Goal: Contribute content: Contribute content

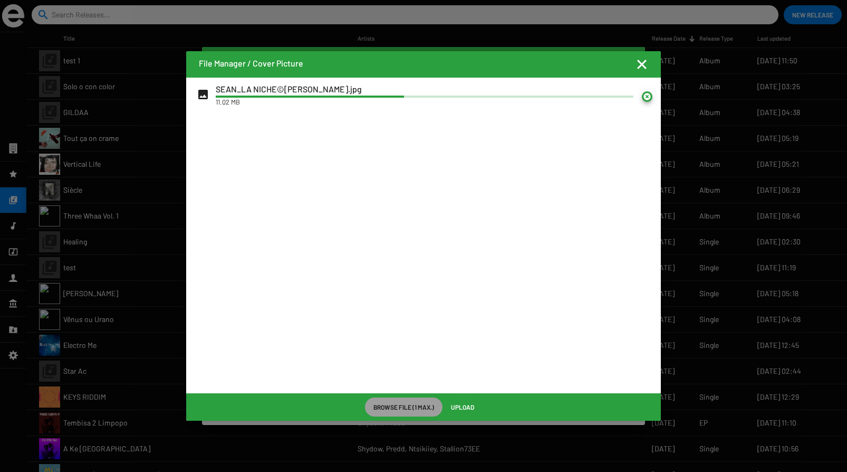
click at [648, 94] on mat-icon at bounding box center [647, 96] width 11 height 11
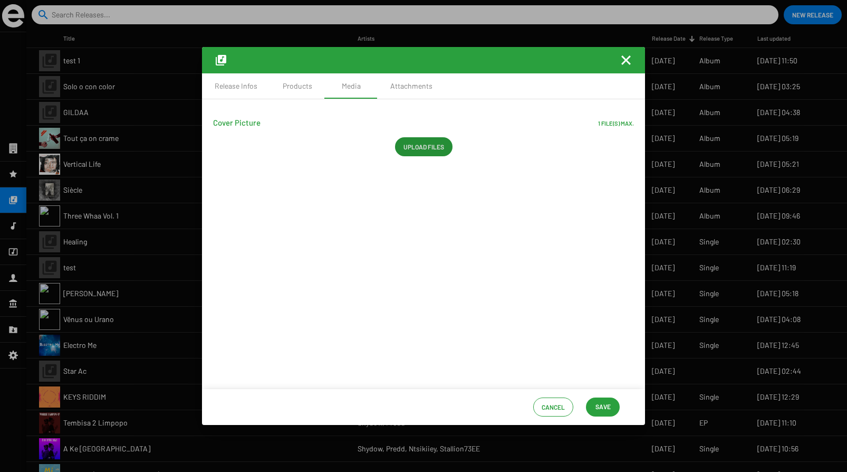
click at [609, 402] on span "Save" at bounding box center [603, 406] width 15 height 19
click at [626, 61] on mat-icon "Fermer la fenêtre" at bounding box center [626, 60] width 13 height 13
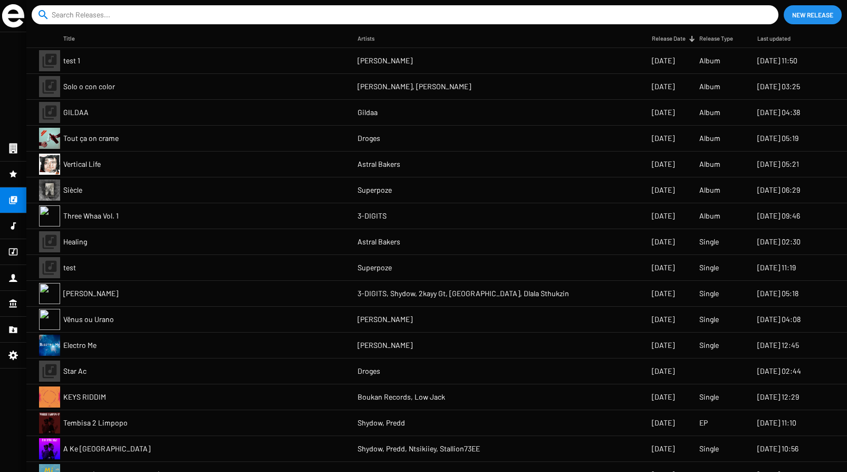
click at [122, 12] on input at bounding box center [407, 14] width 711 height 19
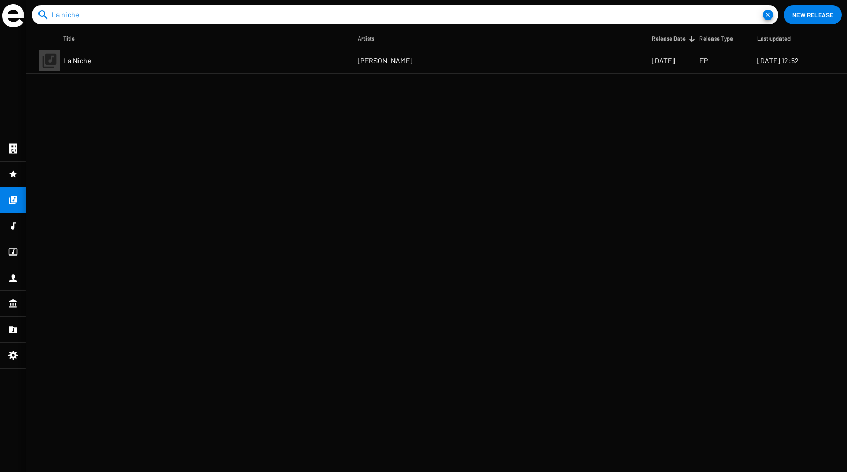
type input "La niche"
click at [88, 60] on span "La Niche" at bounding box center [77, 60] width 28 height 11
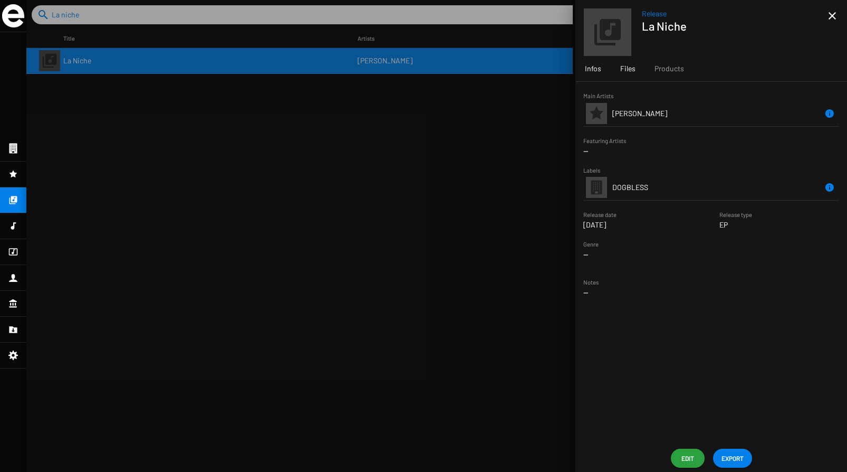
click at [636, 74] on div "Files" at bounding box center [628, 68] width 34 height 25
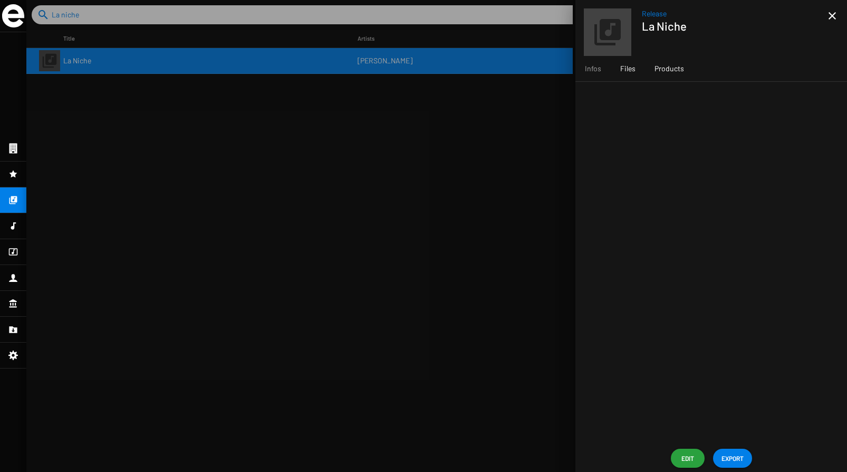
click at [664, 73] on span "Products" at bounding box center [670, 68] width 30 height 11
click at [592, 70] on span "Infos" at bounding box center [593, 68] width 16 height 11
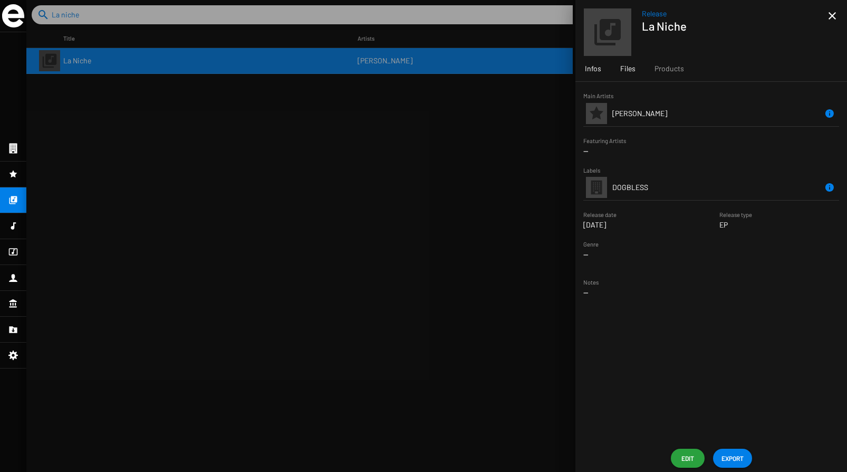
click at [630, 68] on span "Files" at bounding box center [627, 68] width 15 height 11
click at [692, 452] on span "Edit" at bounding box center [687, 457] width 17 height 19
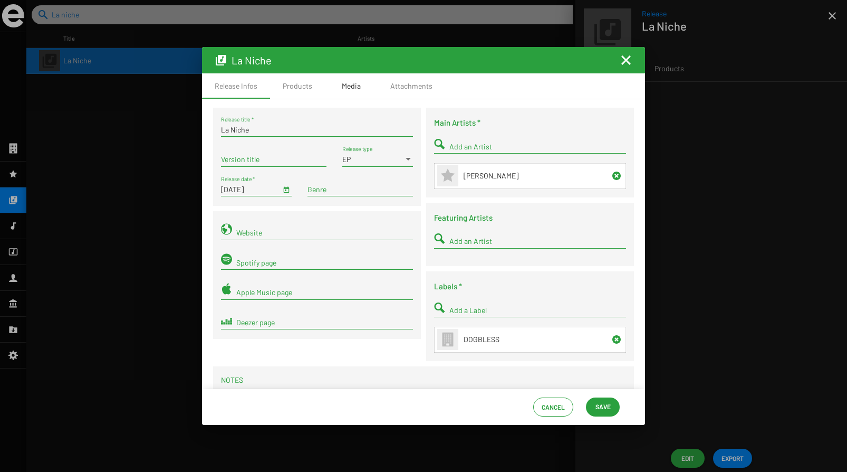
click at [350, 82] on div "Media" at bounding box center [351, 86] width 19 height 11
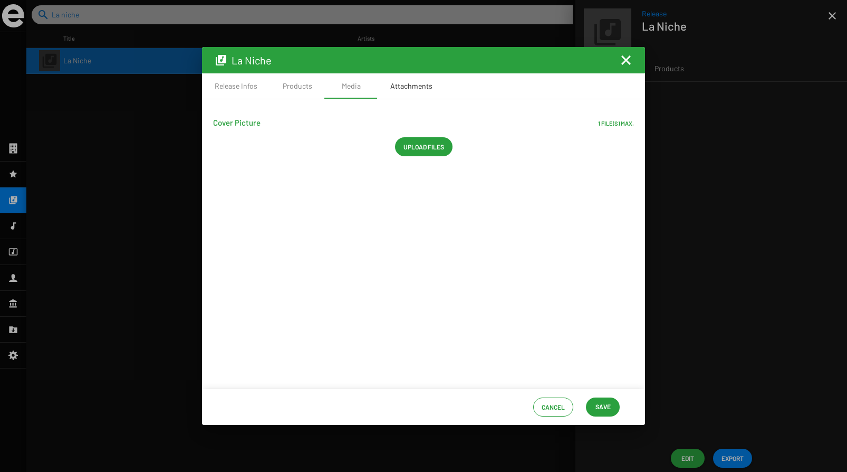
click at [418, 79] on div "Attachments" at bounding box center [412, 85] width 68 height 25
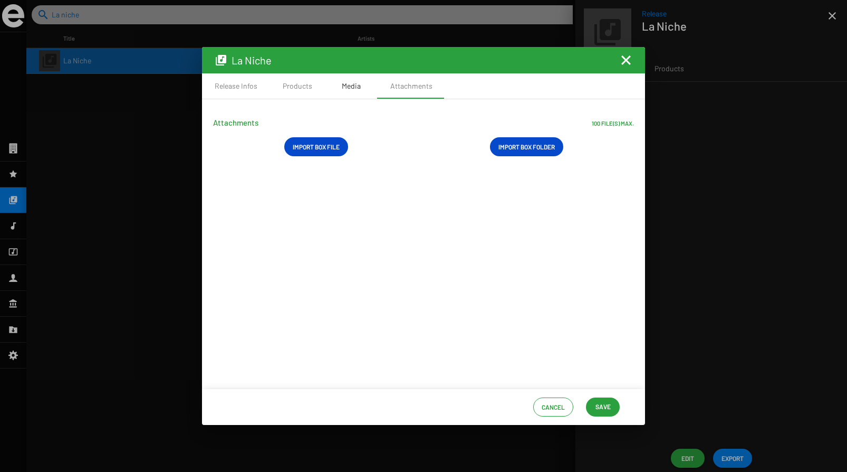
click at [350, 84] on div "Media" at bounding box center [351, 86] width 19 height 11
click at [300, 80] on div "Products" at bounding box center [297, 85] width 55 height 25
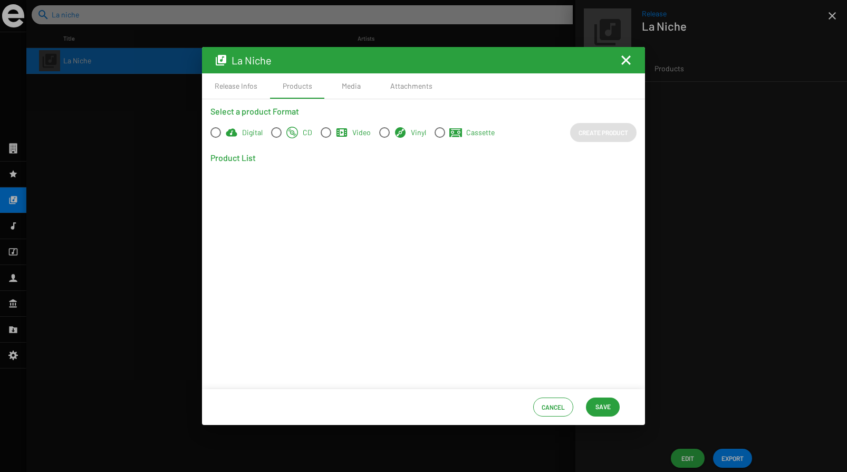
click at [217, 132] on span at bounding box center [215, 132] width 11 height 11
click at [216, 138] on input "Digital" at bounding box center [215, 138] width 1 height 1
radio input "true"
click at [596, 132] on span "Create Product" at bounding box center [604, 132] width 50 height 19
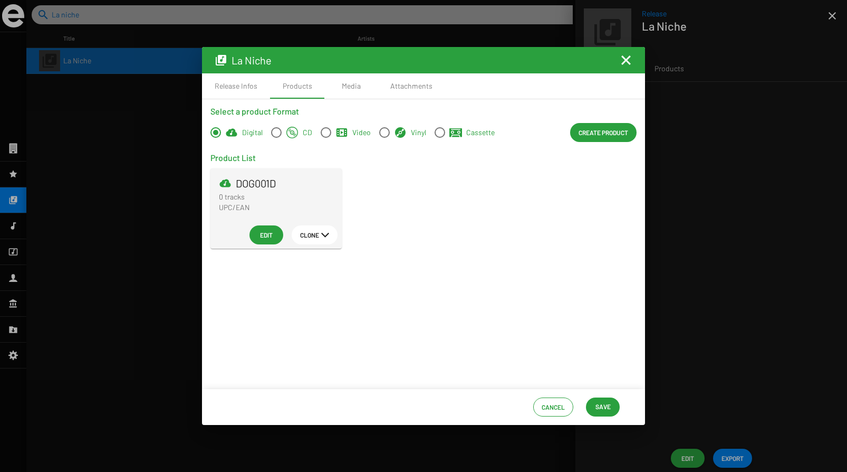
click at [268, 232] on span "Edit" at bounding box center [266, 234] width 17 height 19
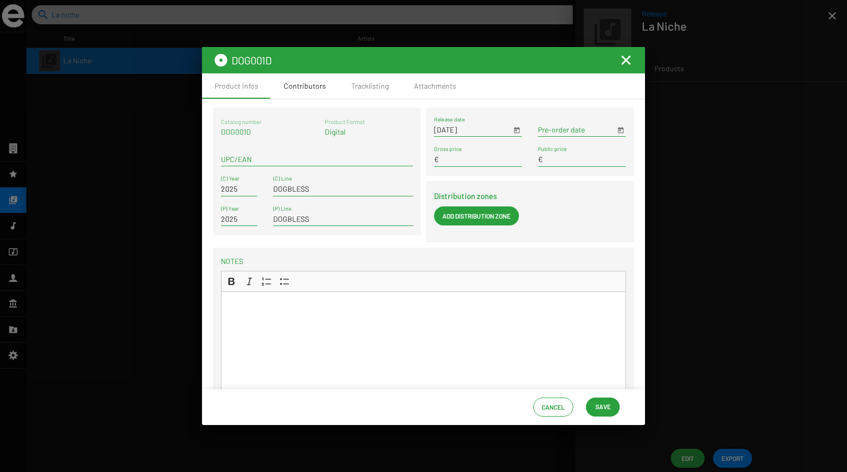
click at [307, 91] on div "Contributors" at bounding box center [305, 86] width 42 height 11
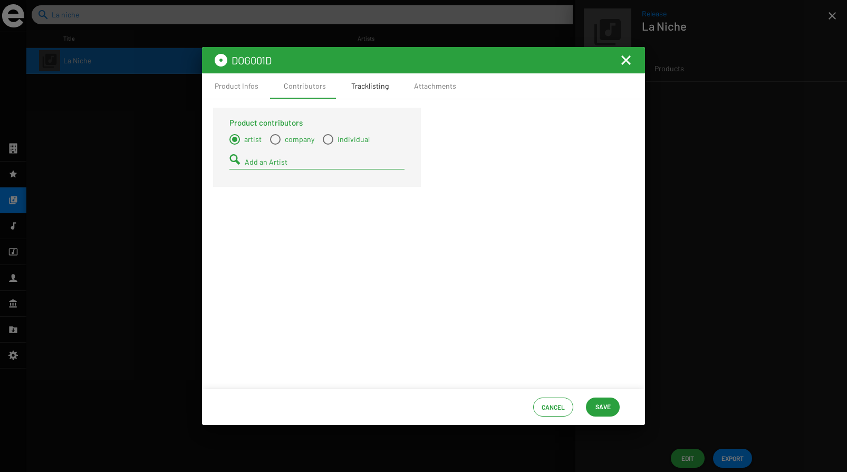
click at [362, 95] on div "Tracklisting" at bounding box center [370, 85] width 63 height 25
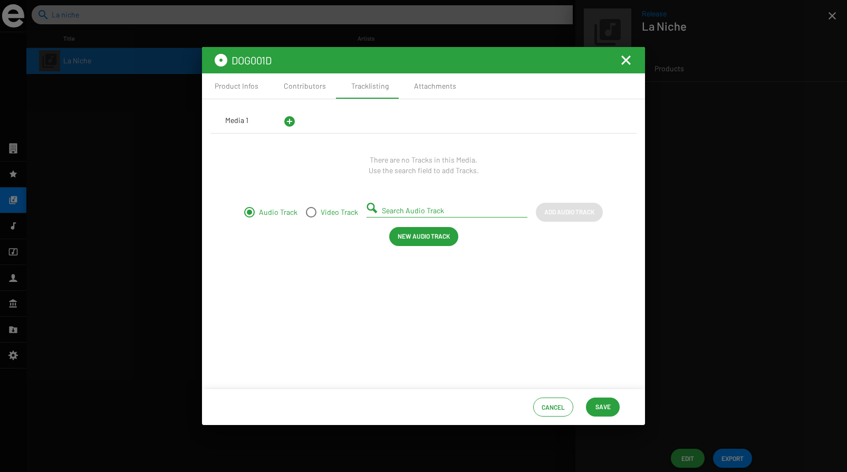
click at [238, 122] on div "Media 1" at bounding box center [236, 120] width 23 height 11
click at [409, 242] on span "New Audio Track" at bounding box center [424, 235] width 52 height 19
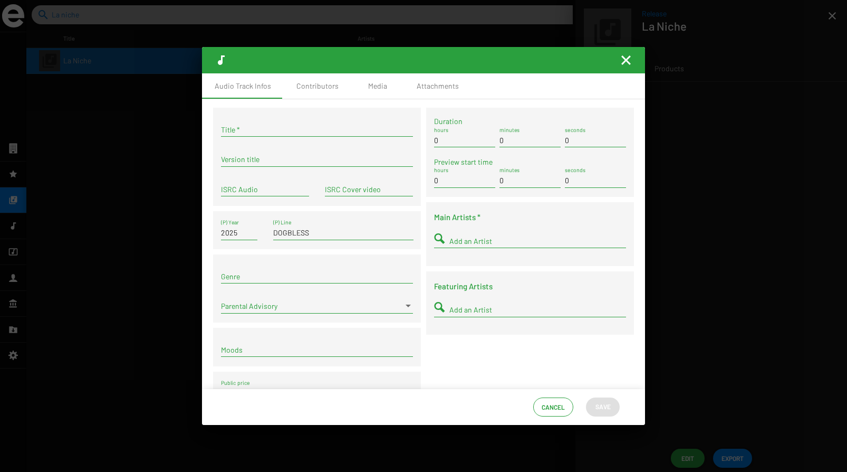
click at [282, 124] on div "Title *" at bounding box center [317, 126] width 192 height 21
type input "Qu'est-ce que t'en sais"
click at [258, 191] on input "ISRC Audio" at bounding box center [265, 189] width 88 height 8
paste input "FR-9W1-25-50044"
type input "FR-9W1-25-50044"
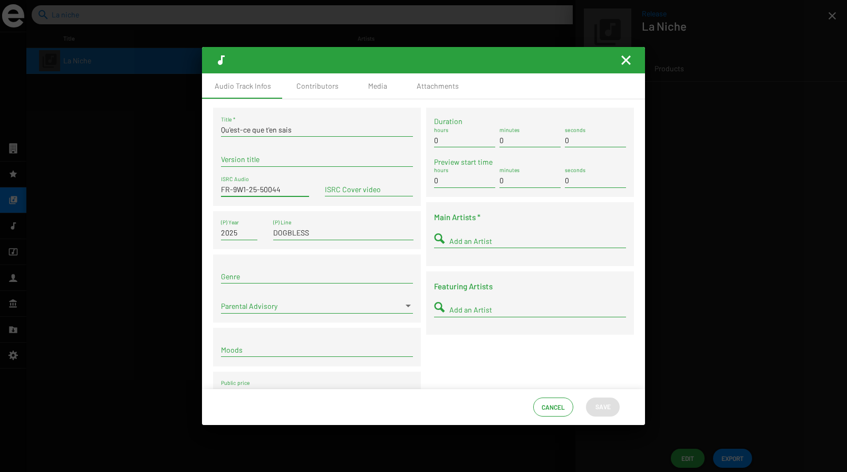
click at [528, 136] on div "0 minutes" at bounding box center [530, 137] width 61 height 21
type input "4"
click at [581, 138] on input "0" at bounding box center [595, 140] width 61 height 8
click at [460, 357] on div "Duration 0 hours 04 minutes 0 seconds Preview start time 0 hours 0 minutes 0 se…" at bounding box center [530, 261] width 213 height 307
click at [503, 139] on input "04" at bounding box center [530, 140] width 61 height 8
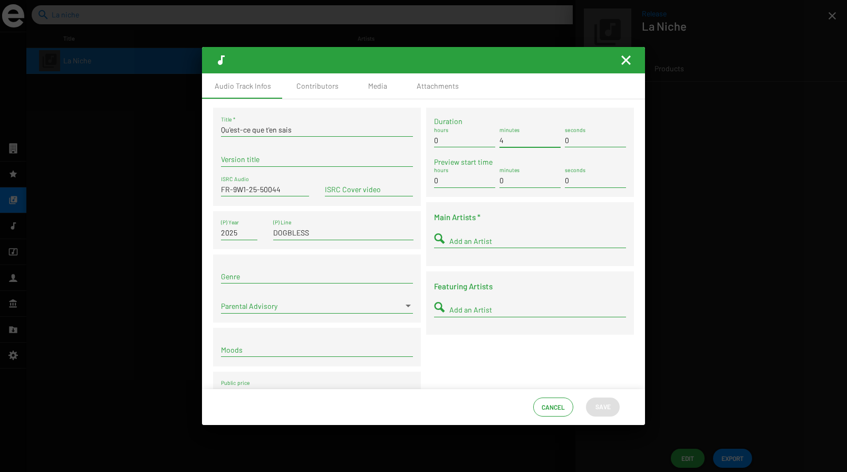
type input "4"
click at [476, 346] on div "Duration 0 hours 4 minutes 0 seconds Preview start time 0 hours 0 minutes 0 sec…" at bounding box center [530, 261] width 213 height 307
click at [462, 242] on input "Add an Artist" at bounding box center [537, 241] width 177 height 8
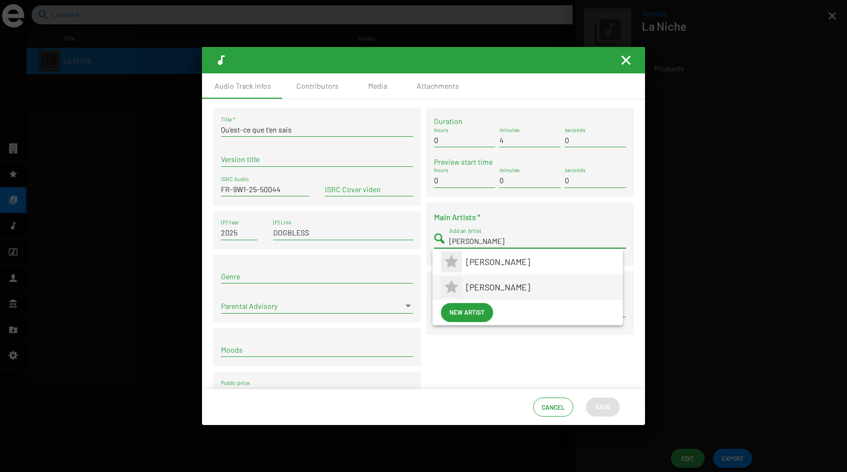
type input "[PERSON_NAME]"
click at [466, 281] on app-artist-reference-renderer "[PERSON_NAME]" at bounding box center [528, 286] width 174 height 25
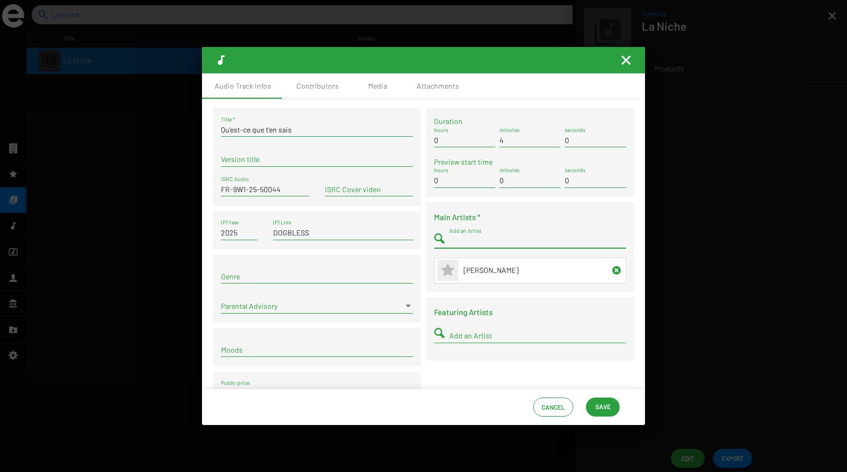
click at [466, 362] on div "Duration 0 hours 4 minutes 0 seconds Preview start time 0 hours 0 minutes 0 sec…" at bounding box center [530, 261] width 213 height 307
click at [601, 402] on span "Save" at bounding box center [603, 406] width 15 height 19
click at [627, 59] on mat-icon "Fermer la fenêtre" at bounding box center [626, 60] width 13 height 13
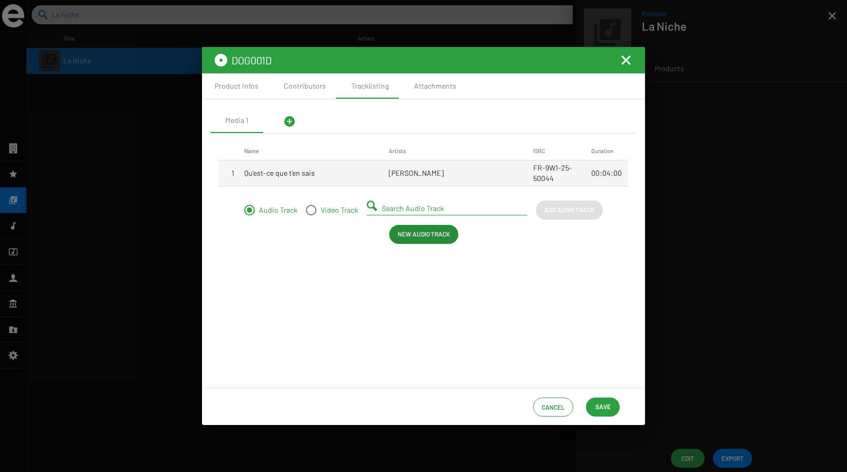
click at [413, 234] on span "New Audio Track" at bounding box center [424, 233] width 52 height 19
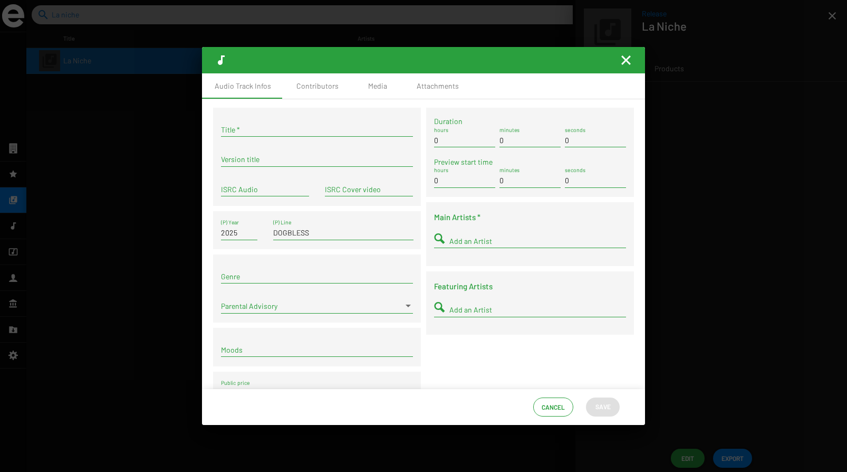
click at [274, 129] on input "Title *" at bounding box center [317, 130] width 192 height 8
type input "t"
type input "Toxic"
click at [261, 189] on input "ISRC Audio" at bounding box center [265, 189] width 88 height 8
paste input "FR-9W1-25-50045"
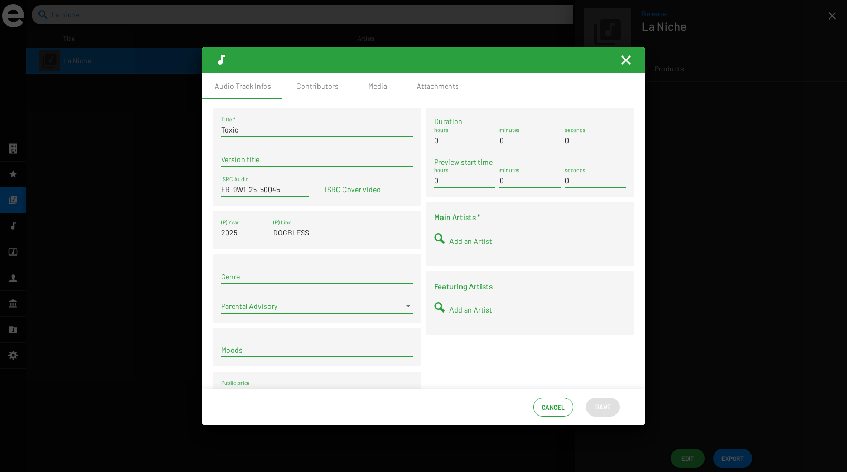
type input "FR-9W1-25-50045"
click at [514, 144] on input "0" at bounding box center [530, 140] width 61 height 8
type input "2"
type input "02"
type input "04"
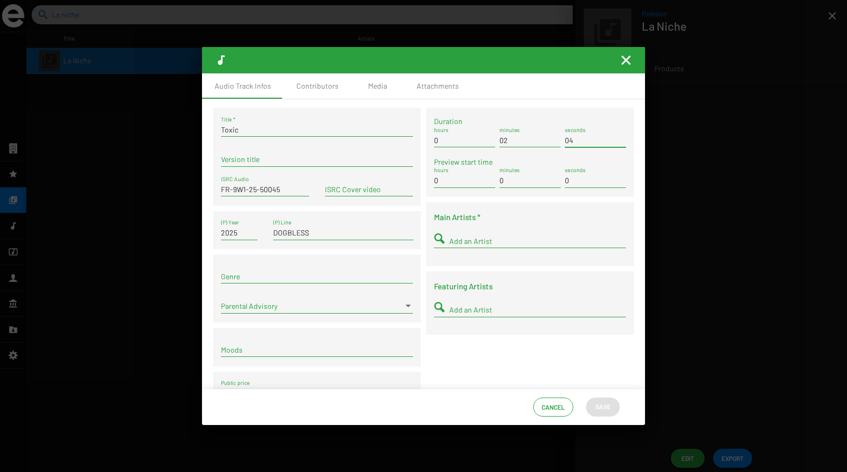
click at [460, 351] on div "Duration 0 hours 02 minutes 04 seconds Preview start time 0 hours 0 minutes 0 s…" at bounding box center [530, 261] width 213 height 307
click at [477, 232] on div "Add an Artist" at bounding box center [537, 237] width 177 height 21
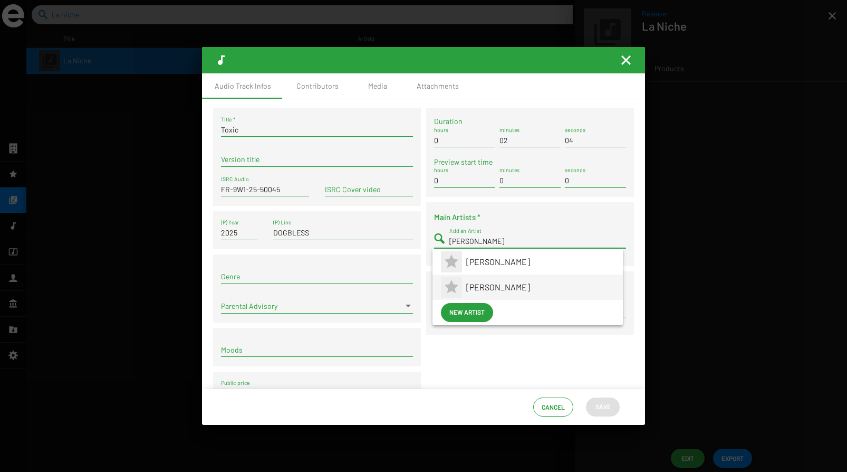
type input "[PERSON_NAME]"
click at [466, 277] on span "[PERSON_NAME]" at bounding box center [540, 286] width 148 height 25
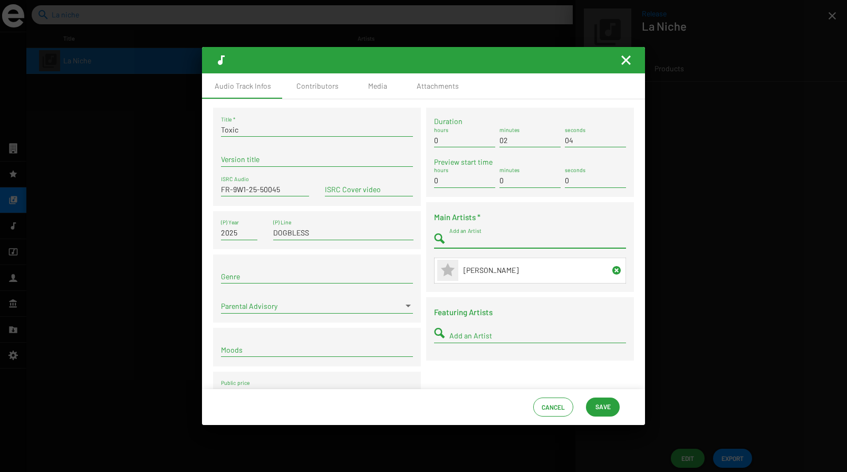
click at [591, 402] on button "Save" at bounding box center [603, 406] width 34 height 19
click at [629, 58] on mat-icon "Fermer la fenêtre" at bounding box center [626, 60] width 13 height 13
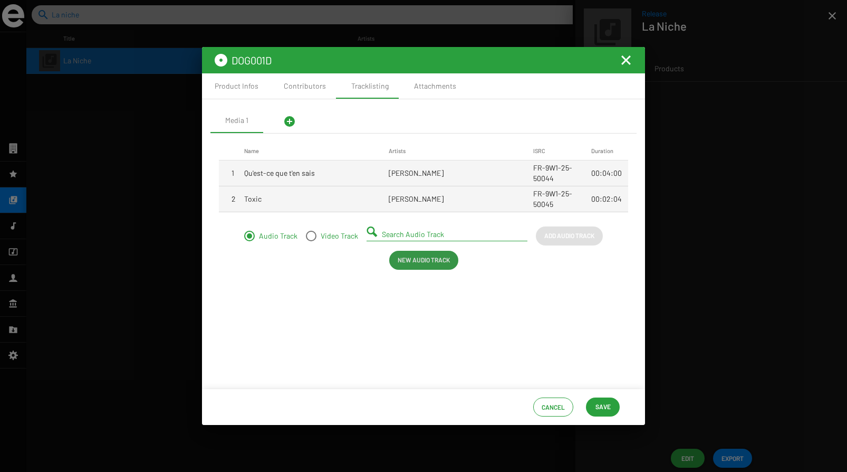
click at [432, 260] on span "New Audio Track" at bounding box center [424, 259] width 52 height 19
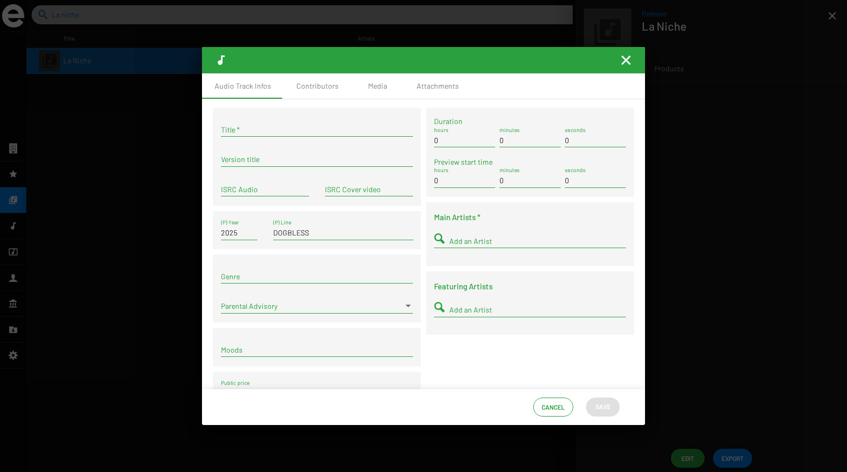
click at [301, 133] on input "Title *" at bounding box center [317, 130] width 192 height 8
type input "Blessé"
click at [273, 188] on input "ISRC Audio" at bounding box center [265, 189] width 88 height 8
paste input "FR-9W1-25-50046"
type input "FR-9W1-25-50046"
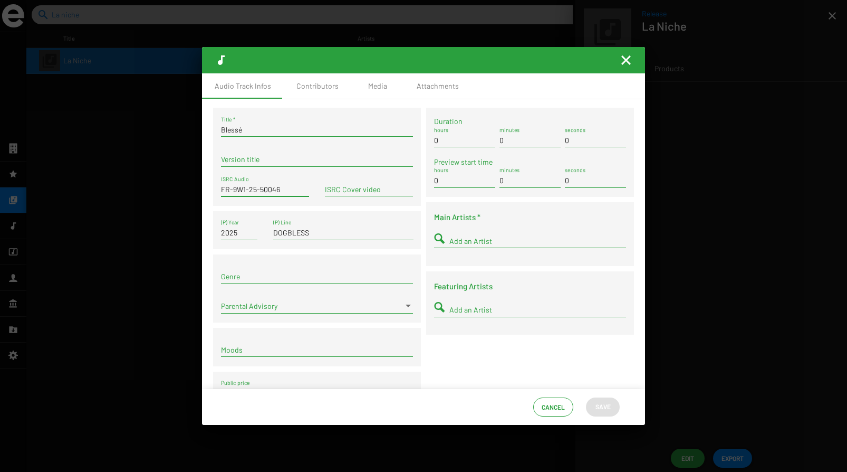
click at [523, 139] on input "0" at bounding box center [530, 140] width 61 height 8
type input "02"
click at [576, 141] on input "0" at bounding box center [595, 140] width 61 height 8
type input "24"
click at [488, 241] on input "Add an Artist" at bounding box center [537, 241] width 177 height 8
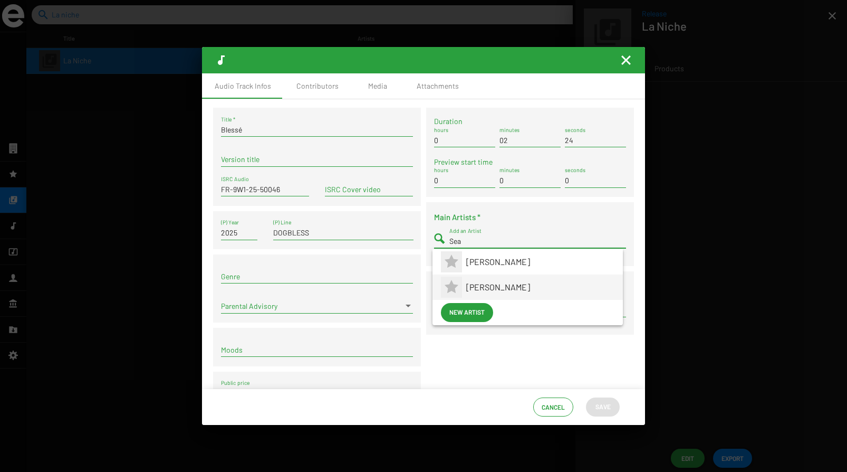
type input "Sea"
click at [484, 290] on span "[PERSON_NAME]" at bounding box center [540, 286] width 148 height 25
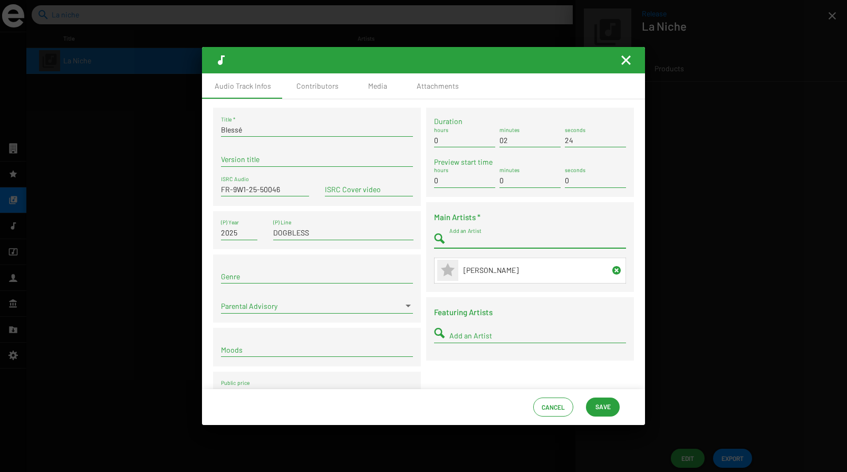
click at [606, 407] on span "Save" at bounding box center [603, 406] width 15 height 19
click at [598, 405] on span "Save" at bounding box center [603, 406] width 15 height 19
click at [626, 57] on mat-icon "Fermer la fenêtre" at bounding box center [626, 60] width 13 height 13
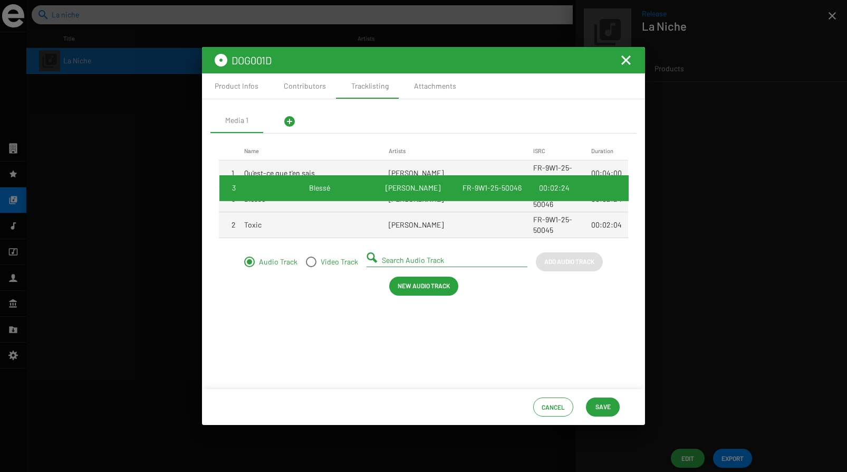
drag, startPoint x: 412, startPoint y: 226, endPoint x: 412, endPoint y: 189, distance: 36.4
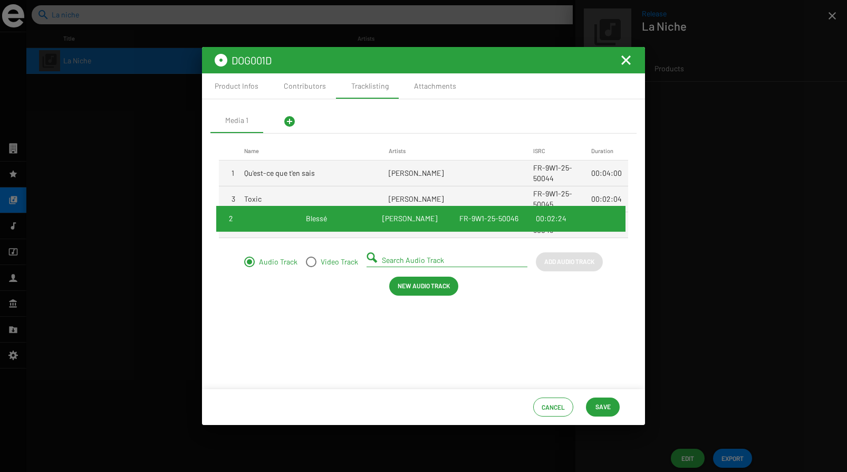
drag, startPoint x: 409, startPoint y: 198, endPoint x: 406, endPoint y: 220, distance: 21.9
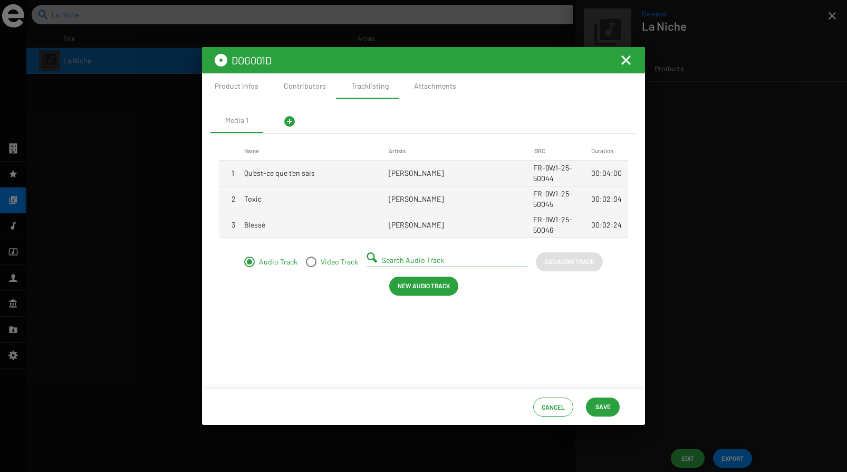
click at [409, 283] on span "New Audio Track" at bounding box center [424, 285] width 52 height 19
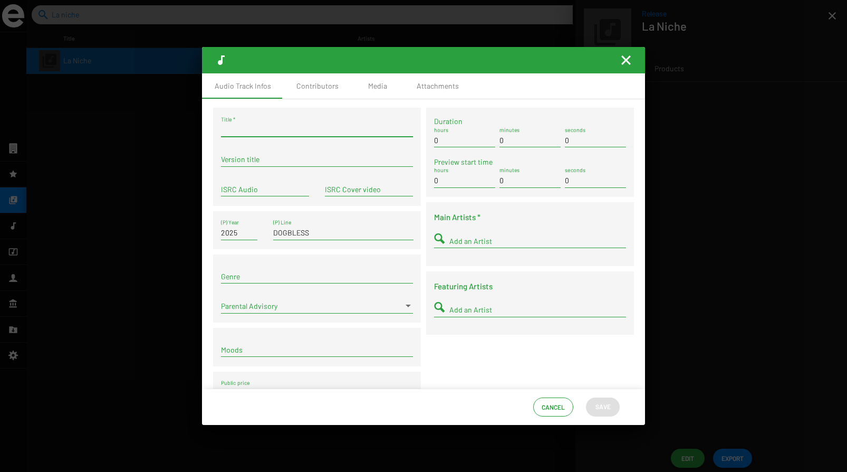
drag, startPoint x: 255, startPoint y: 129, endPoint x: 273, endPoint y: 126, distance: 18.1
click at [255, 129] on input "Title *" at bounding box center [317, 130] width 192 height 8
type input "Feu [PERSON_NAME]"
click at [256, 189] on input "ISRC Audio" at bounding box center [265, 189] width 88 height 8
paste input "FR-9W1-25-50047"
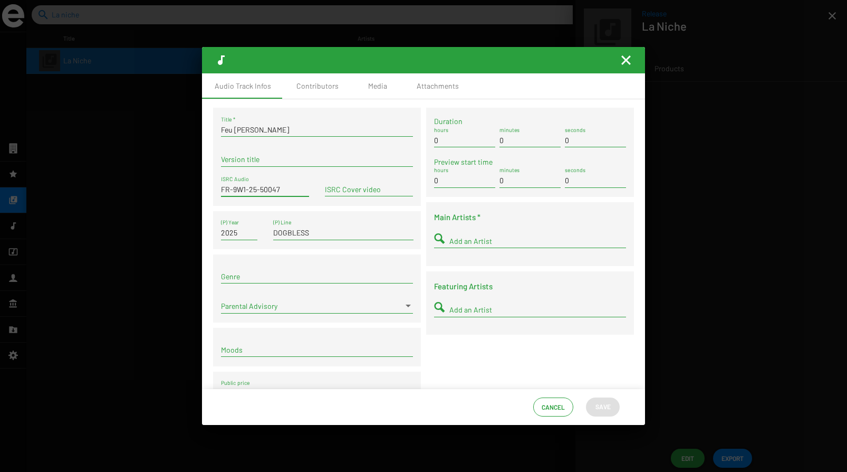
type input "FR-9W1-25-50047"
click at [510, 133] on div "0 minutes" at bounding box center [530, 137] width 61 height 21
type input "03"
type input "45"
click at [456, 234] on div "Add an Artist" at bounding box center [537, 237] width 177 height 21
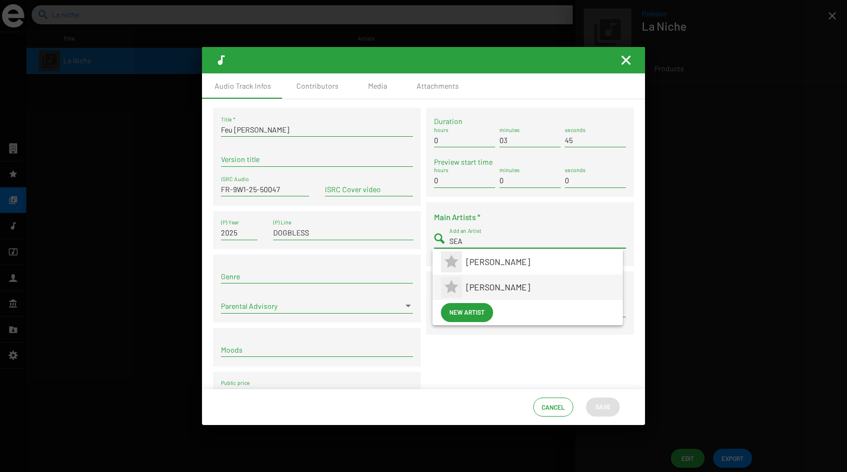
type input "SEA"
click at [471, 284] on span "[PERSON_NAME]" at bounding box center [540, 286] width 148 height 25
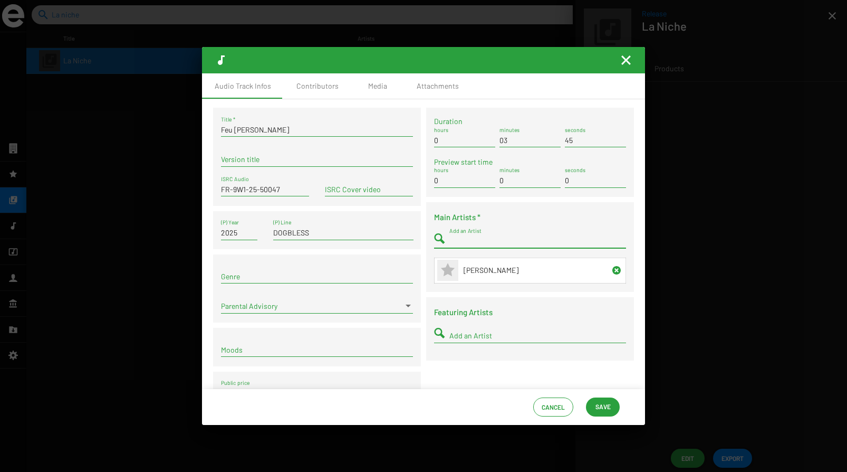
click at [601, 404] on span "Save" at bounding box center [603, 406] width 15 height 19
click at [624, 60] on mat-icon "Fermer la fenêtre" at bounding box center [626, 60] width 13 height 13
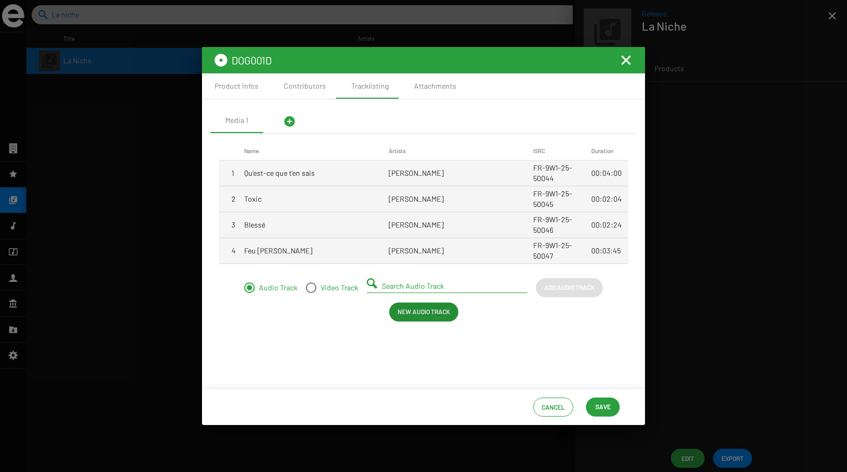
click at [289, 119] on mat-icon "add_circle" at bounding box center [289, 121] width 13 height 13
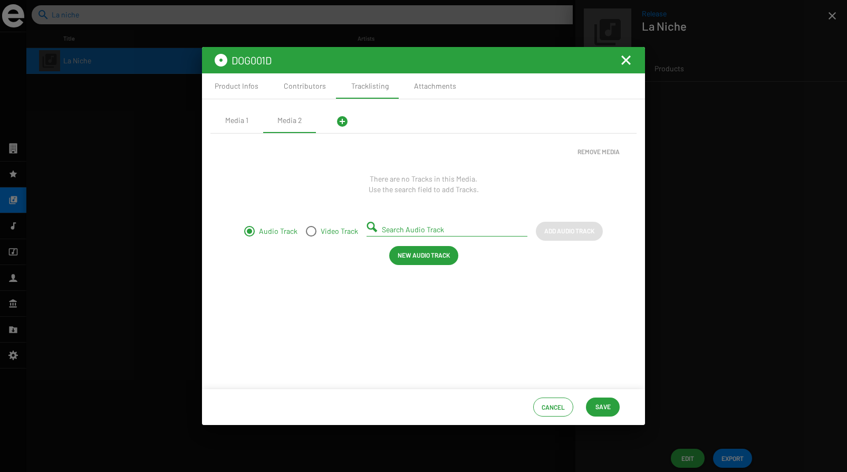
click at [596, 155] on span "Remove Media" at bounding box center [599, 151] width 42 height 19
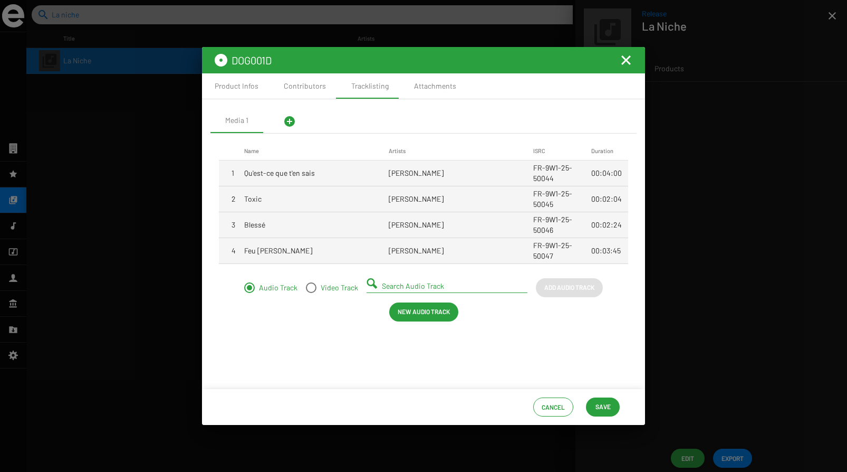
click at [416, 312] on span "New Audio Track" at bounding box center [424, 311] width 52 height 19
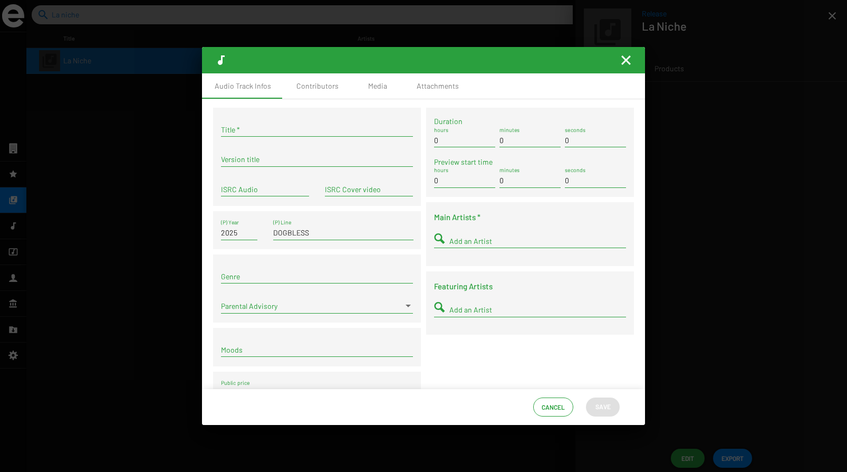
click at [248, 131] on input "Title *" at bounding box center [317, 130] width 192 height 8
type input "La vision"
click at [547, 406] on span "Cancel" at bounding box center [553, 406] width 23 height 19
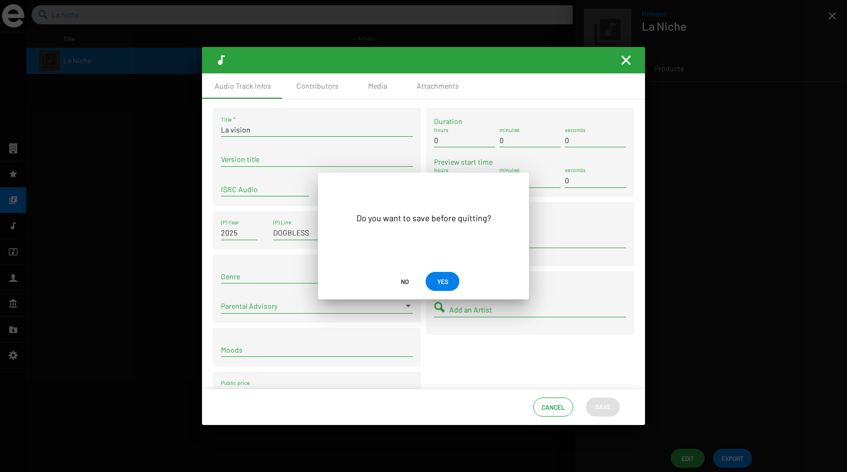
click at [447, 278] on span "YES" at bounding box center [442, 281] width 11 height 19
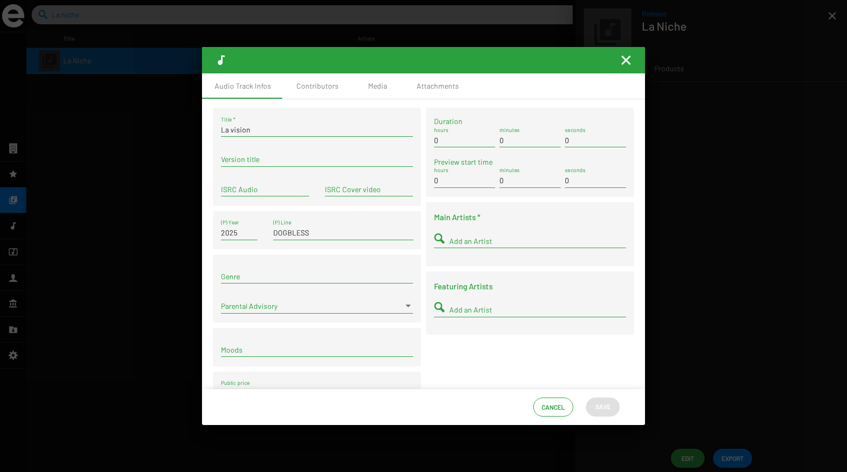
click at [627, 59] on mat-icon "Fermer la fenêtre" at bounding box center [626, 60] width 13 height 13
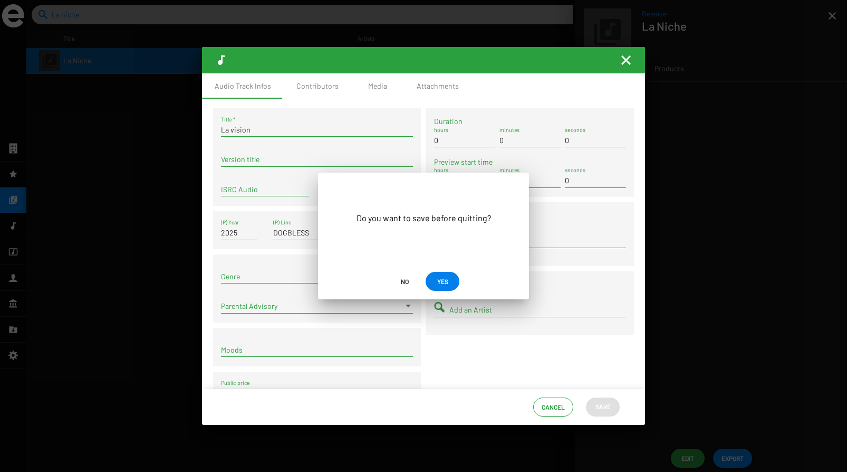
click at [412, 280] on span "No" at bounding box center [404, 281] width 17 height 19
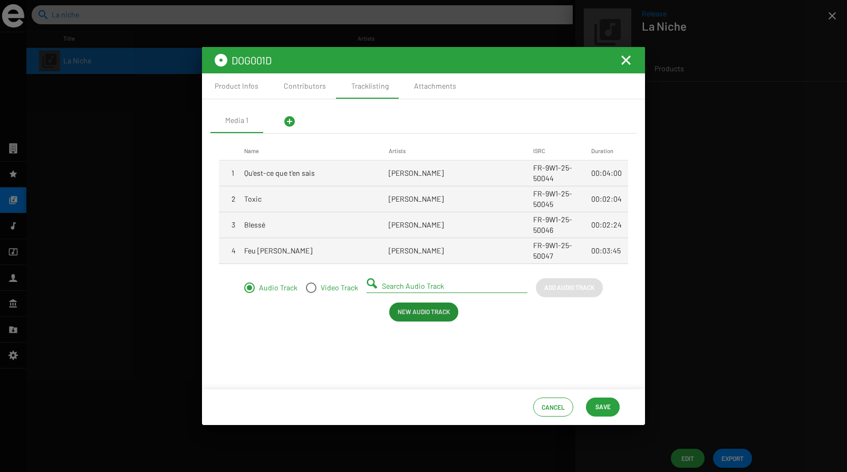
click at [606, 405] on span "Save" at bounding box center [603, 406] width 15 height 19
click at [607, 400] on span "Save" at bounding box center [603, 406] width 15 height 19
click at [625, 59] on mat-icon "Fermer la fenêtre" at bounding box center [626, 60] width 13 height 13
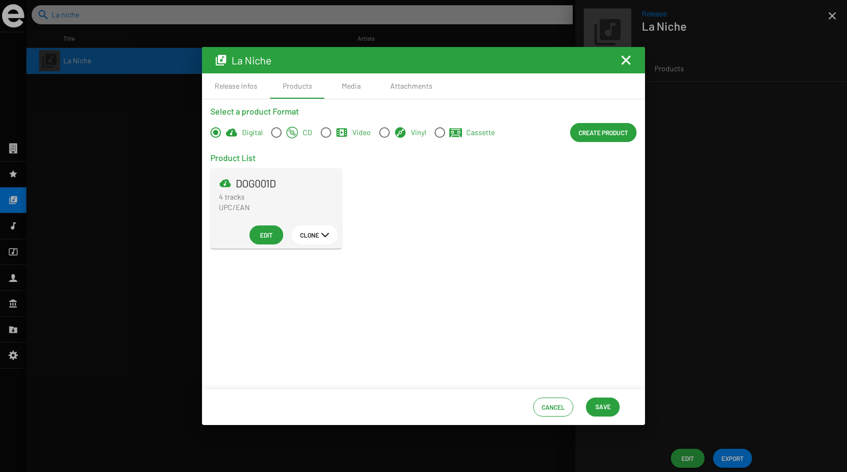
click at [604, 407] on span "Save" at bounding box center [603, 406] width 15 height 19
click at [351, 89] on div "Media" at bounding box center [351, 86] width 19 height 11
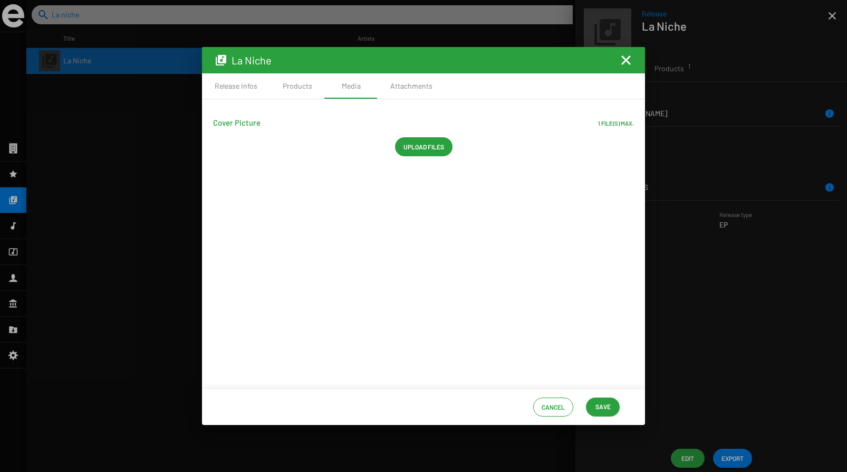
click at [630, 55] on mat-icon "Fermer la fenêtre" at bounding box center [626, 60] width 13 height 13
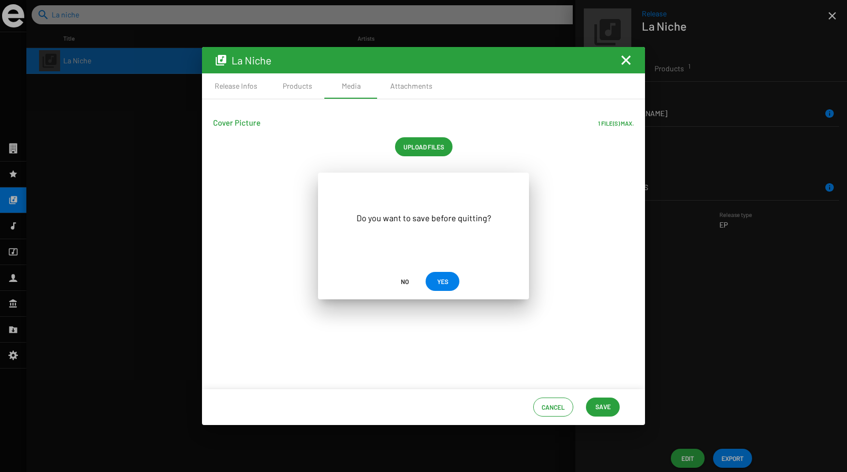
click at [434, 282] on span "YES" at bounding box center [442, 281] width 17 height 19
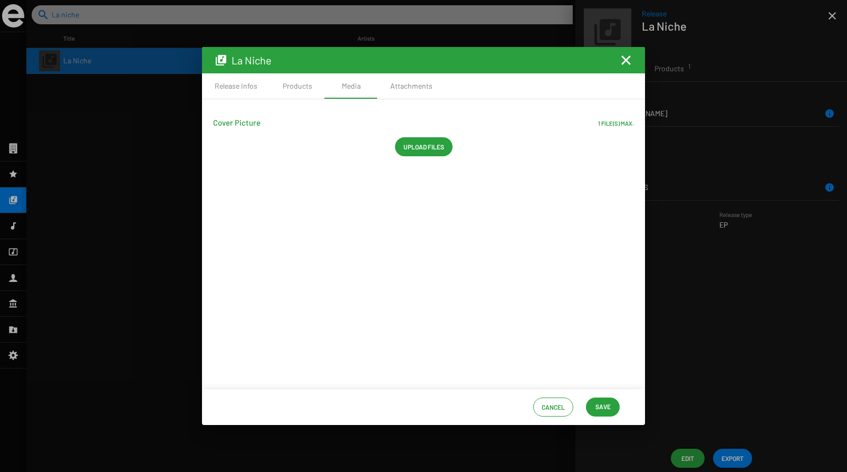
click at [602, 403] on span "Save" at bounding box center [603, 406] width 15 height 19
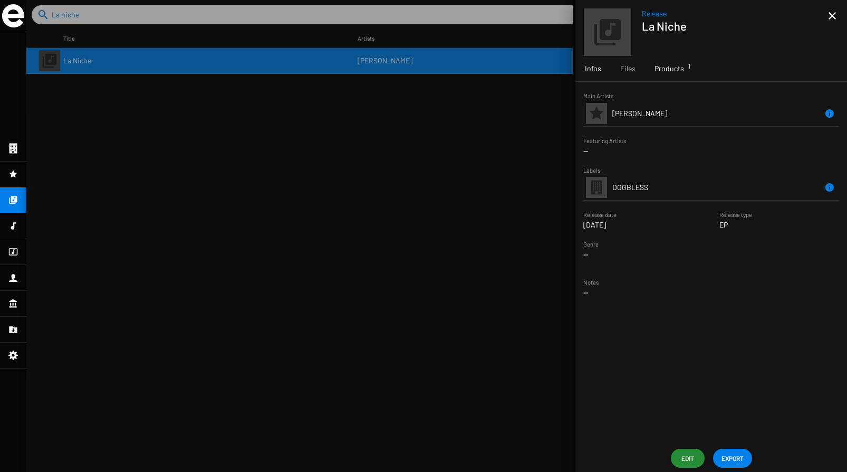
click at [664, 70] on span "Products 1" at bounding box center [670, 68] width 30 height 11
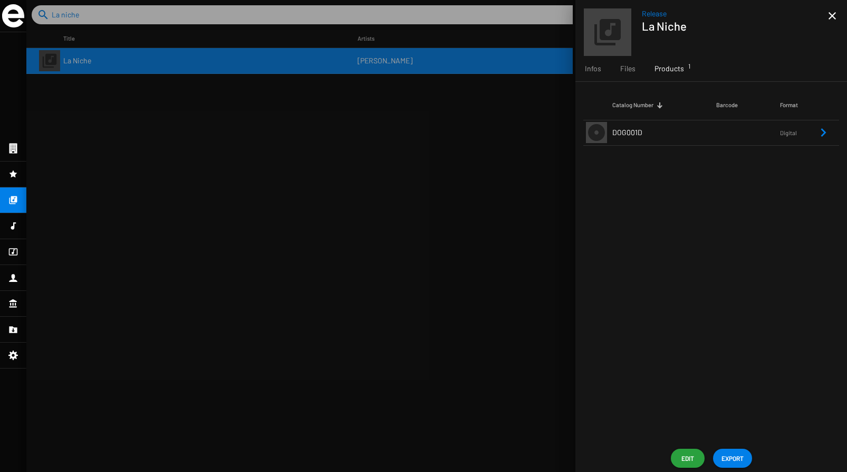
click at [646, 132] on td "DOG001D" at bounding box center [664, 132] width 104 height 25
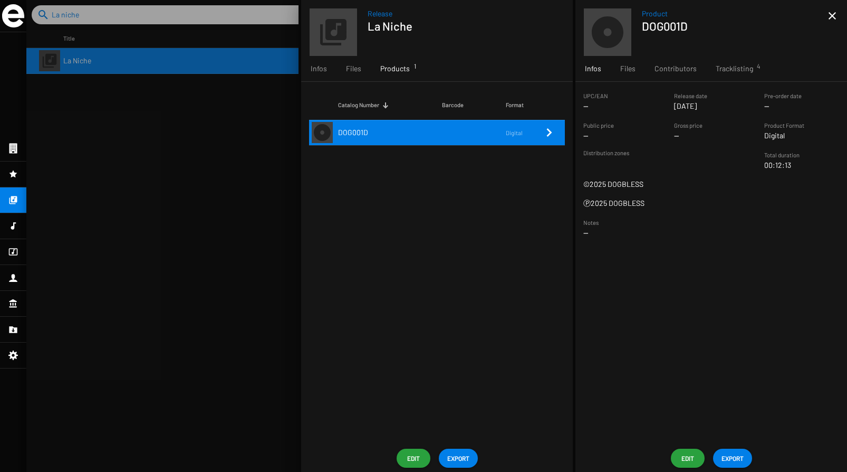
click at [596, 99] on small "UPC/EAN" at bounding box center [595, 95] width 25 height 7
click at [733, 71] on span "Tracklisting 4" at bounding box center [734, 68] width 37 height 11
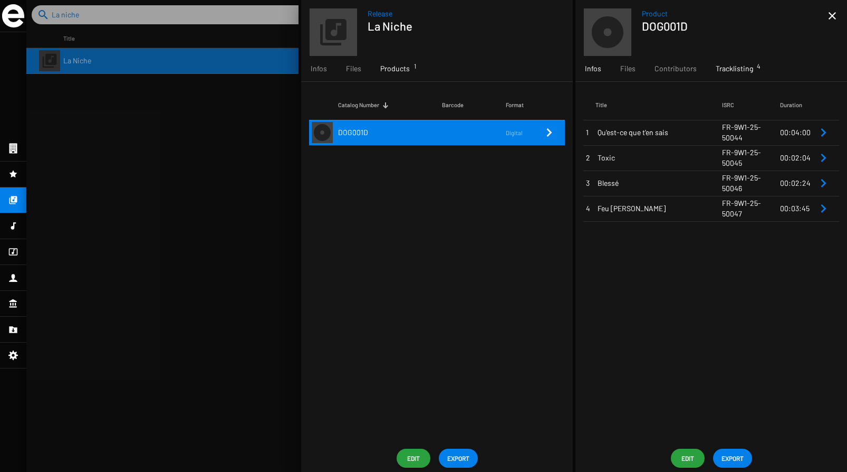
click at [595, 65] on span "Infos" at bounding box center [593, 68] width 16 height 11
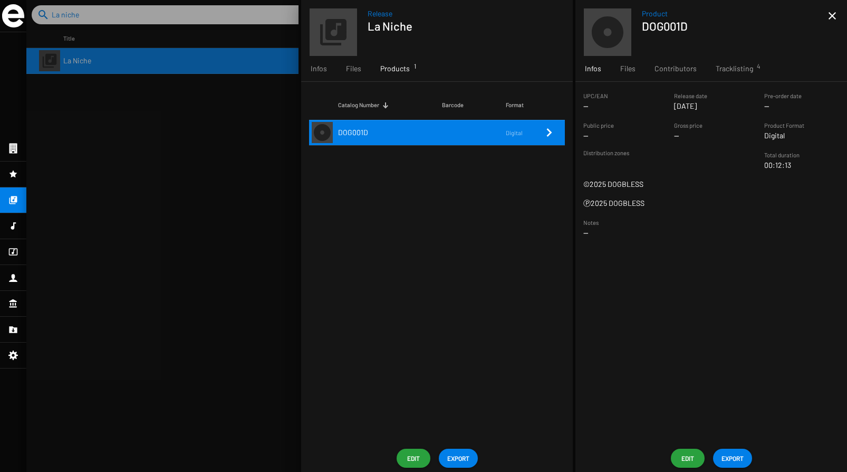
click at [680, 454] on span "Edit" at bounding box center [687, 457] width 17 height 19
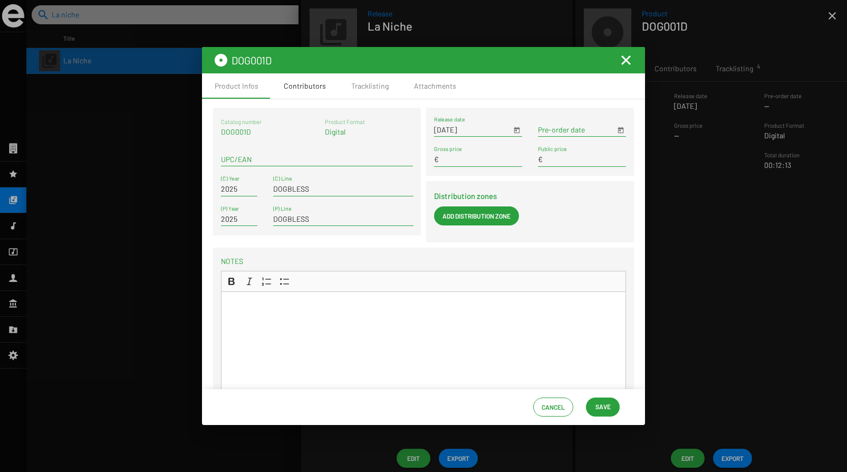
click at [287, 80] on div "Contributors" at bounding box center [305, 85] width 68 height 25
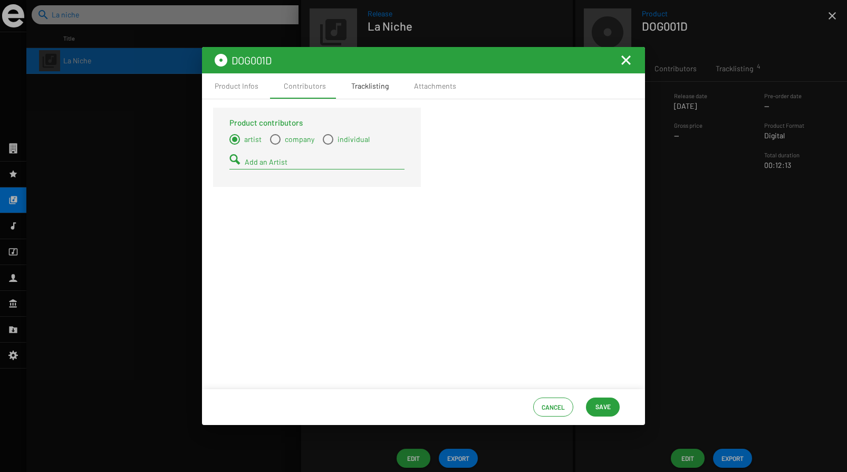
click at [370, 89] on div "Tracklisting" at bounding box center [369, 86] width 37 height 11
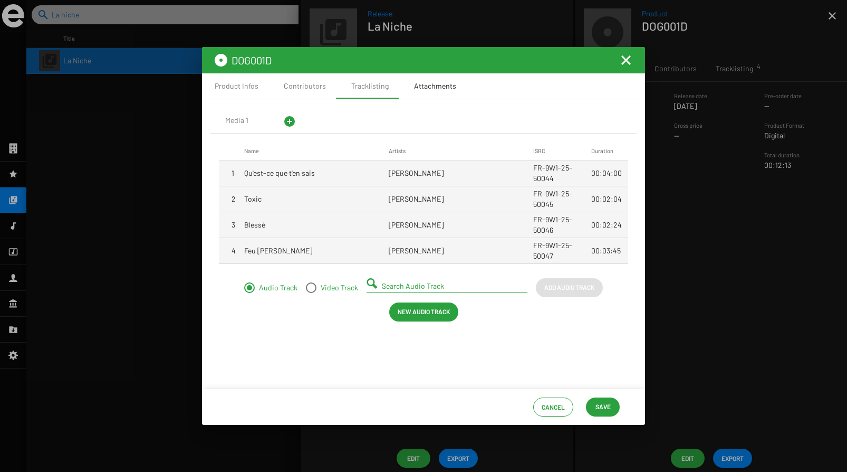
click at [433, 82] on div "Attachments" at bounding box center [435, 86] width 42 height 11
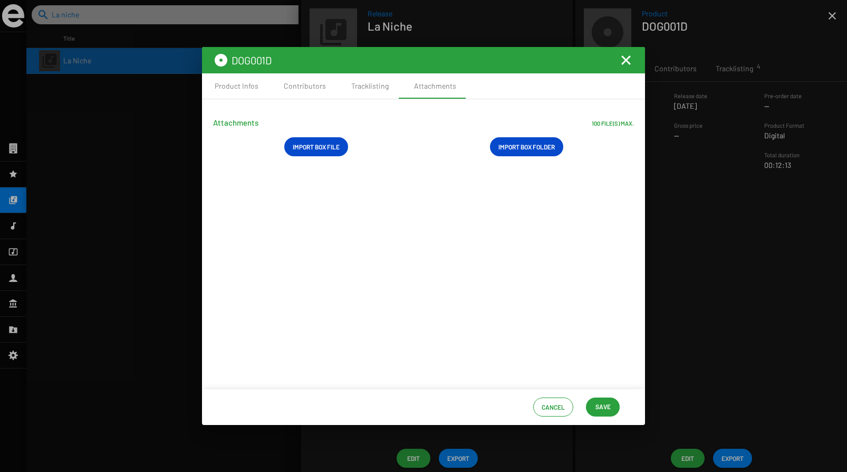
click at [626, 57] on mat-icon "Fermer la fenêtre" at bounding box center [626, 60] width 13 height 13
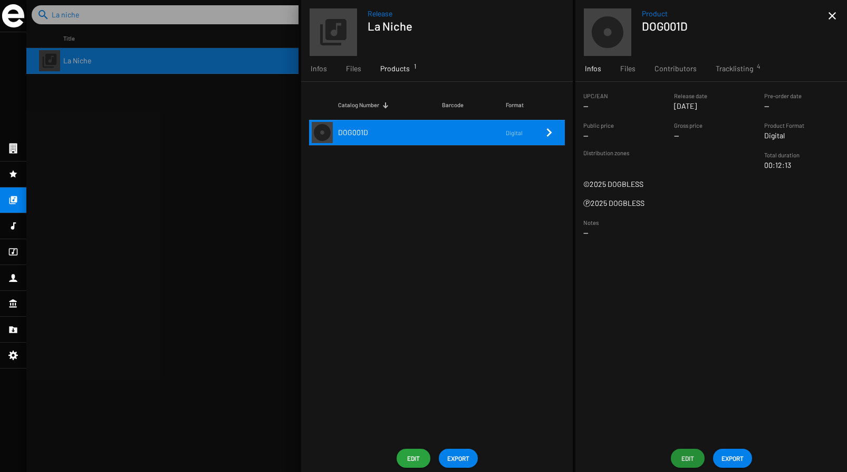
click at [336, 32] on icon at bounding box center [334, 32] width 32 height 32
click at [322, 70] on span "Infos" at bounding box center [319, 68] width 16 height 11
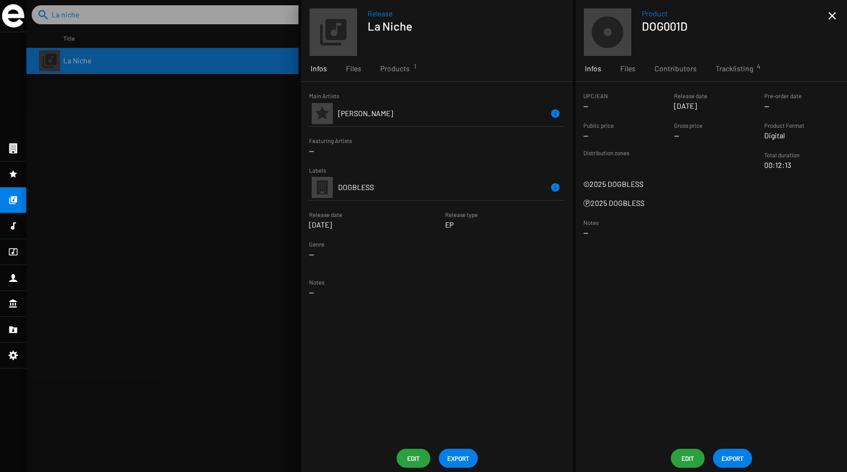
click at [408, 458] on span "Edit" at bounding box center [413, 457] width 17 height 19
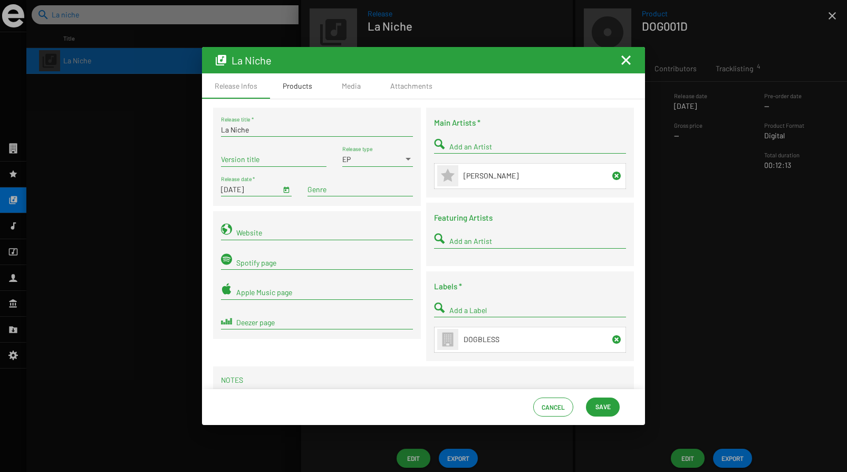
click at [290, 83] on div "Products" at bounding box center [298, 86] width 30 height 11
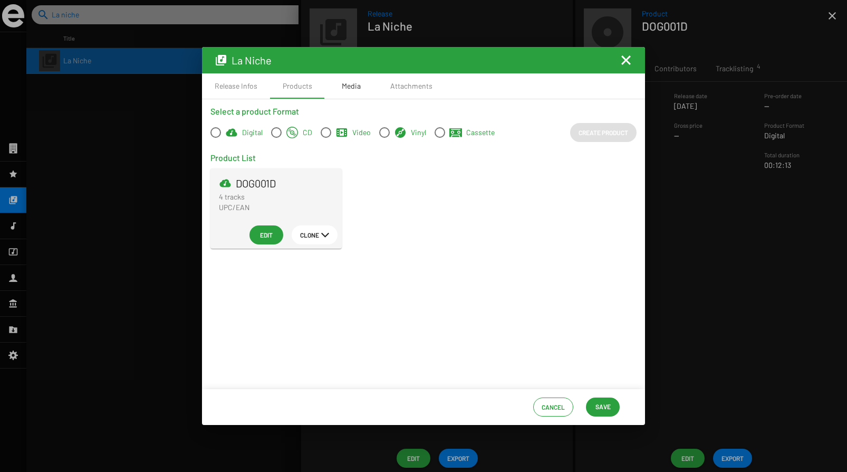
click at [353, 90] on div "Media" at bounding box center [351, 86] width 19 height 11
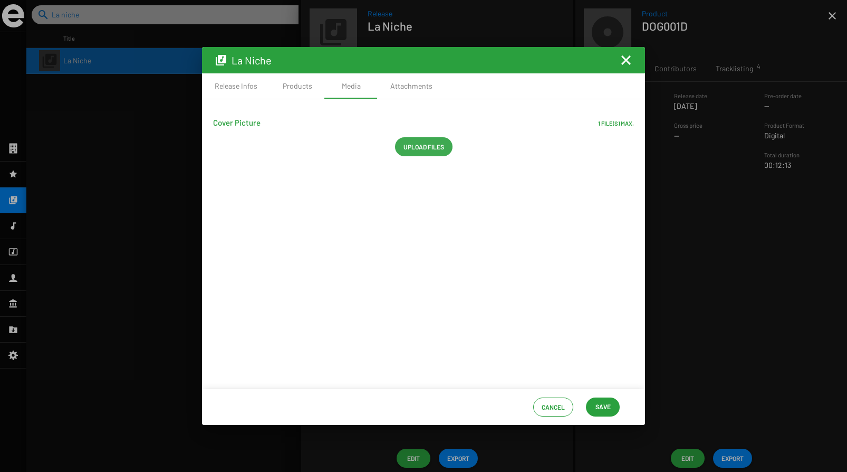
click at [404, 148] on span "Upload files" at bounding box center [424, 146] width 41 height 19
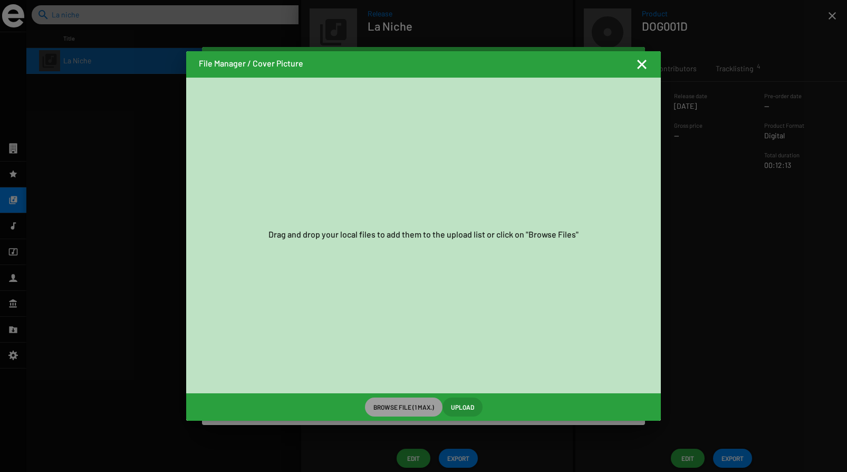
click at [406, 406] on span "Browse File (1 max.)" at bounding box center [403, 406] width 61 height 19
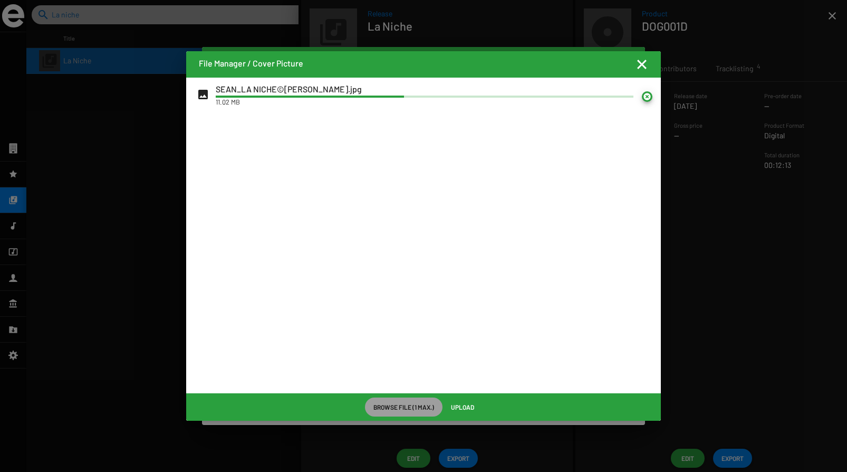
click at [644, 60] on mat-icon "Fermer la fenêtre" at bounding box center [642, 64] width 13 height 13
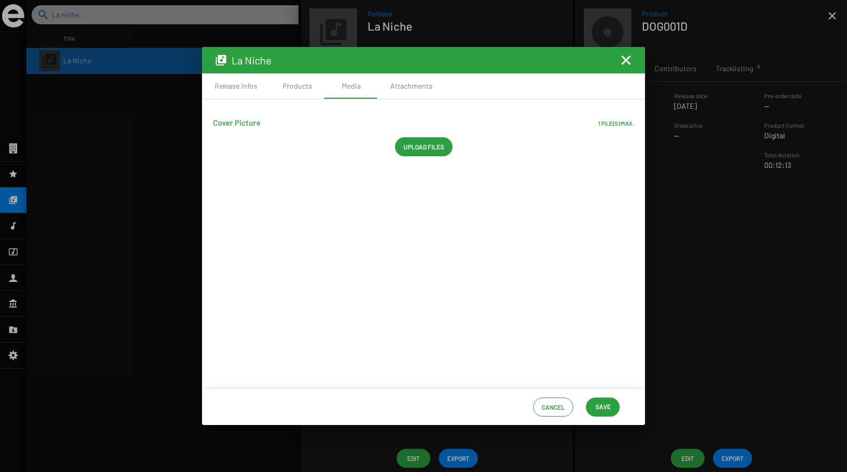
click at [628, 61] on mat-icon "Fermer la fenêtre" at bounding box center [626, 60] width 13 height 13
